Goal: Task Accomplishment & Management: Use online tool/utility

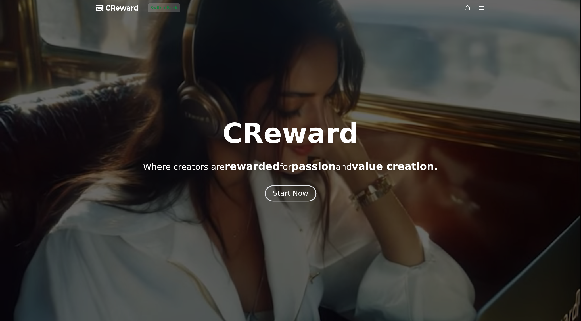
click at [276, 194] on div "Start Now" at bounding box center [290, 194] width 35 height 10
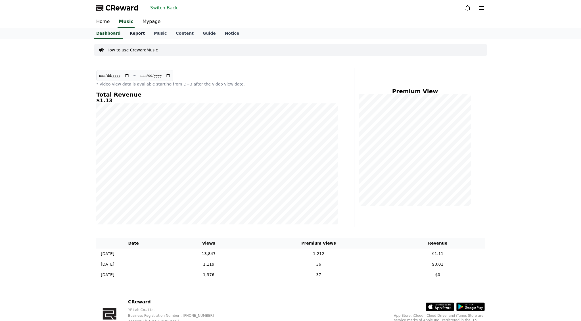
click at [126, 33] on link "Report" at bounding box center [137, 33] width 24 height 11
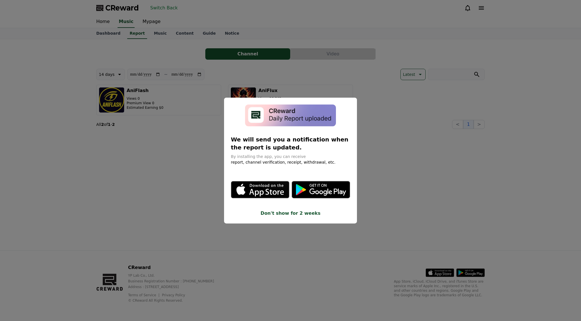
drag, startPoint x: 419, startPoint y: 118, endPoint x: 426, endPoint y: 118, distance: 7.7
click at [426, 118] on button "close modal" at bounding box center [290, 160] width 581 height 321
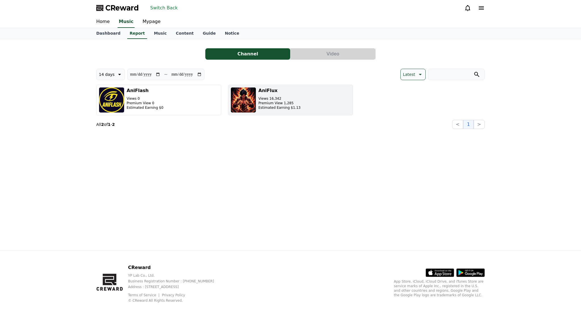
click at [271, 92] on h3 "AniFlux" at bounding box center [279, 90] width 42 height 7
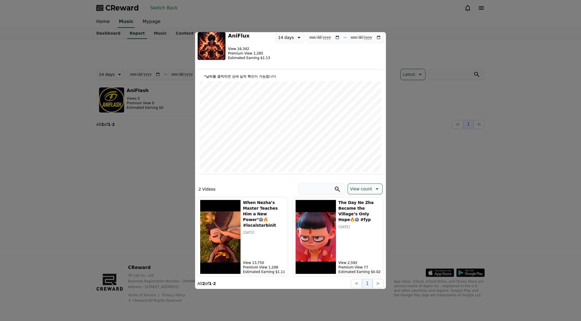
scroll to position [24, 0]
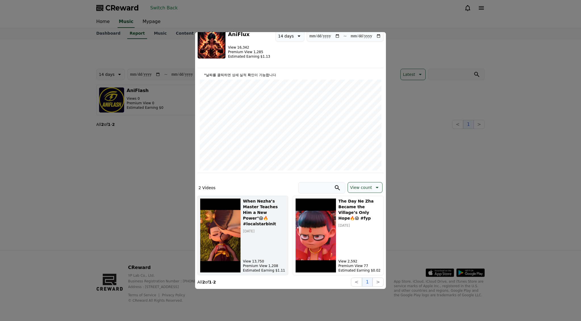
click at [248, 232] on div "When [PERSON_NAME]’s Master Teaches Him a New Power"😱🔥 #localstarbinit [DATE] V…" at bounding box center [264, 235] width 43 height 74
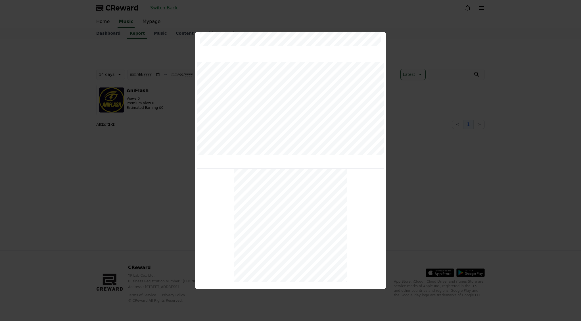
scroll to position [149, 0]
click at [411, 190] on button "close modal" at bounding box center [290, 160] width 581 height 321
